Goal: Information Seeking & Learning: Check status

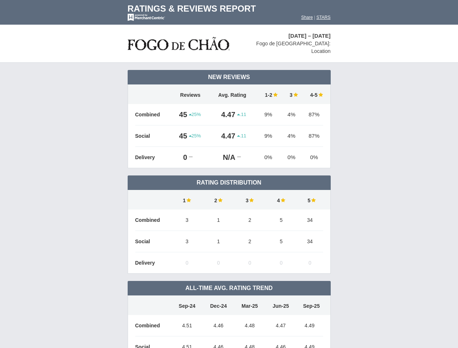
click at [229, 176] on td "Rating Distribution" at bounding box center [229, 183] width 203 height 15
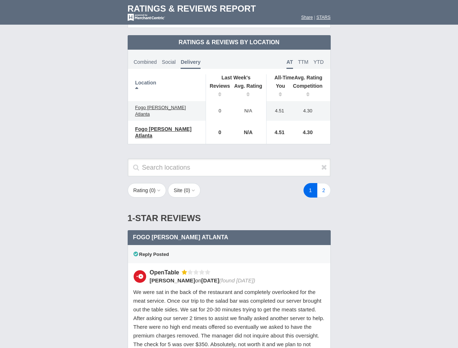
scroll to position [351, 0]
click at [229, 183] on div "1 2" at bounding box center [274, 190] width 127 height 15
click at [167, 82] on th "Location" at bounding box center [167, 87] width 78 height 27
click at [218, 85] on th "Reviews" at bounding box center [218, 91] width 25 height 20
click at [248, 85] on th "Avg. Rating" at bounding box center [248, 91] width 36 height 20
